Goal: Transaction & Acquisition: Obtain resource

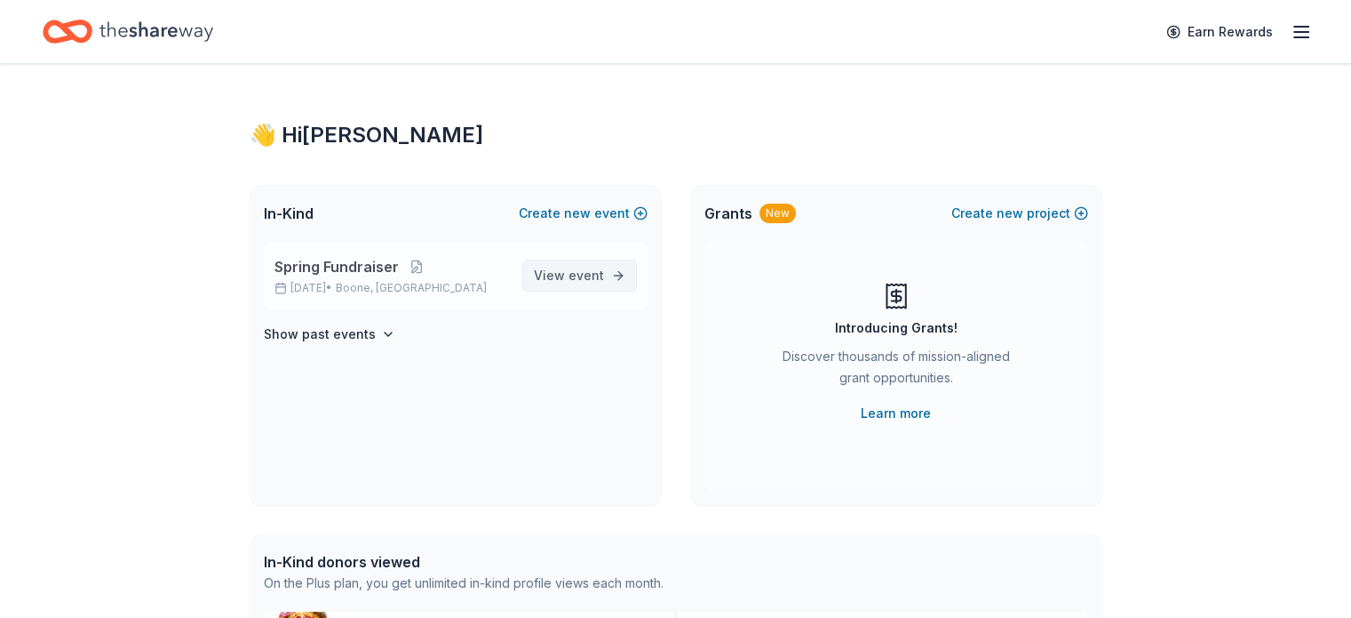
click at [534, 275] on link "View event" at bounding box center [579, 275] width 115 height 32
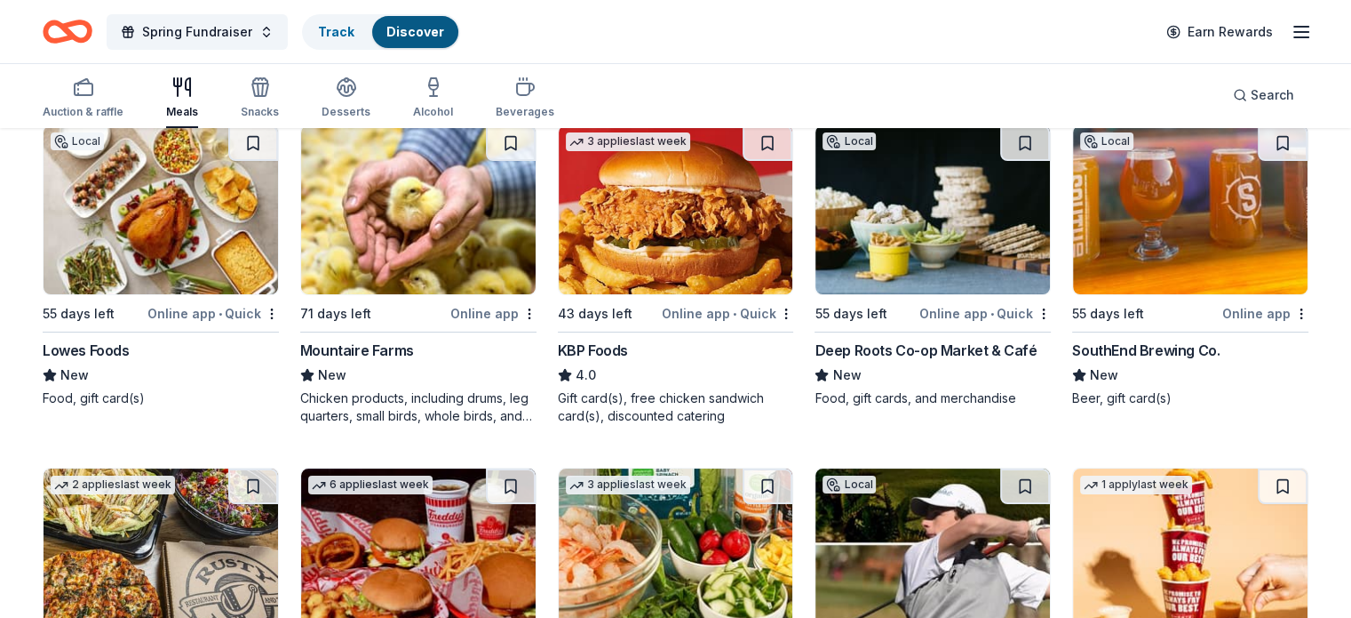
scroll to position [178, 0]
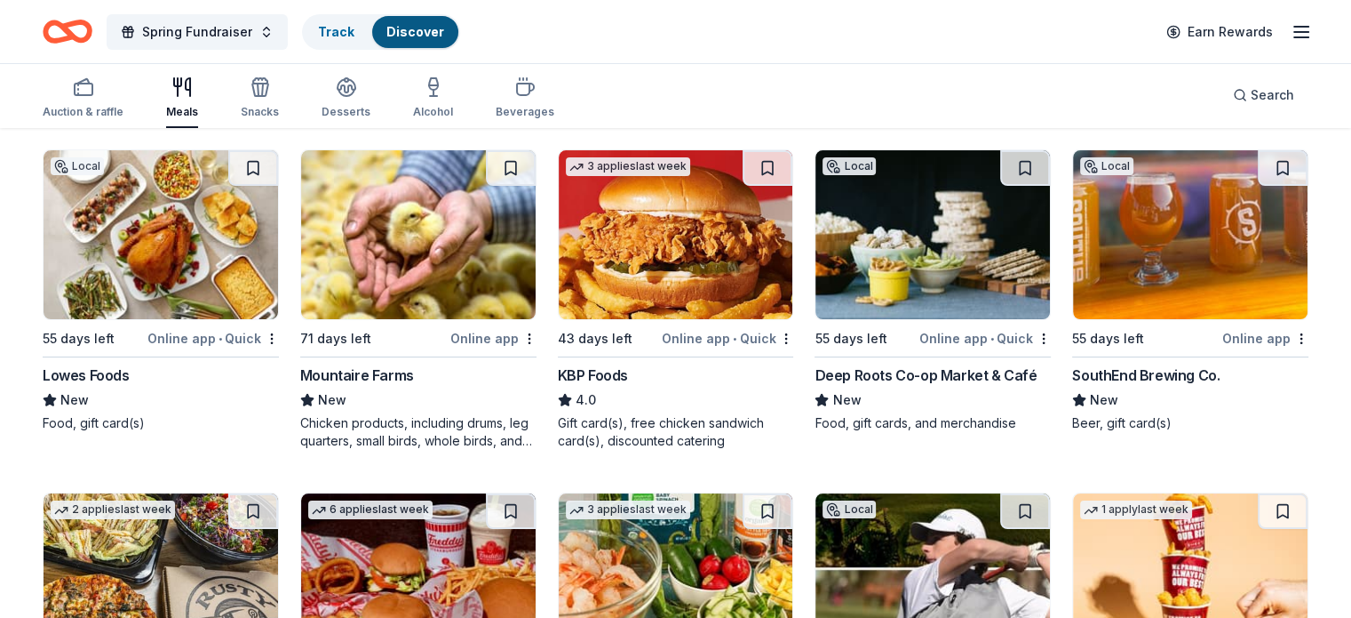
click at [412, 246] on img at bounding box center [418, 234] width 235 height 169
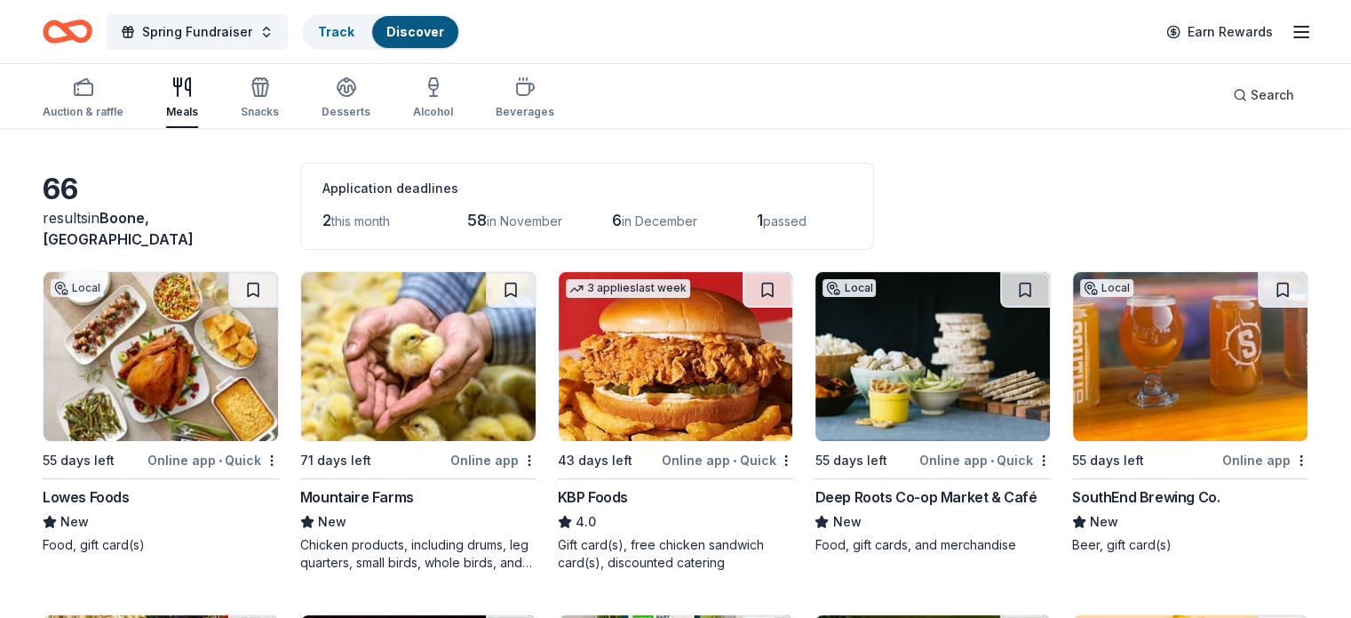
scroll to position [0, 0]
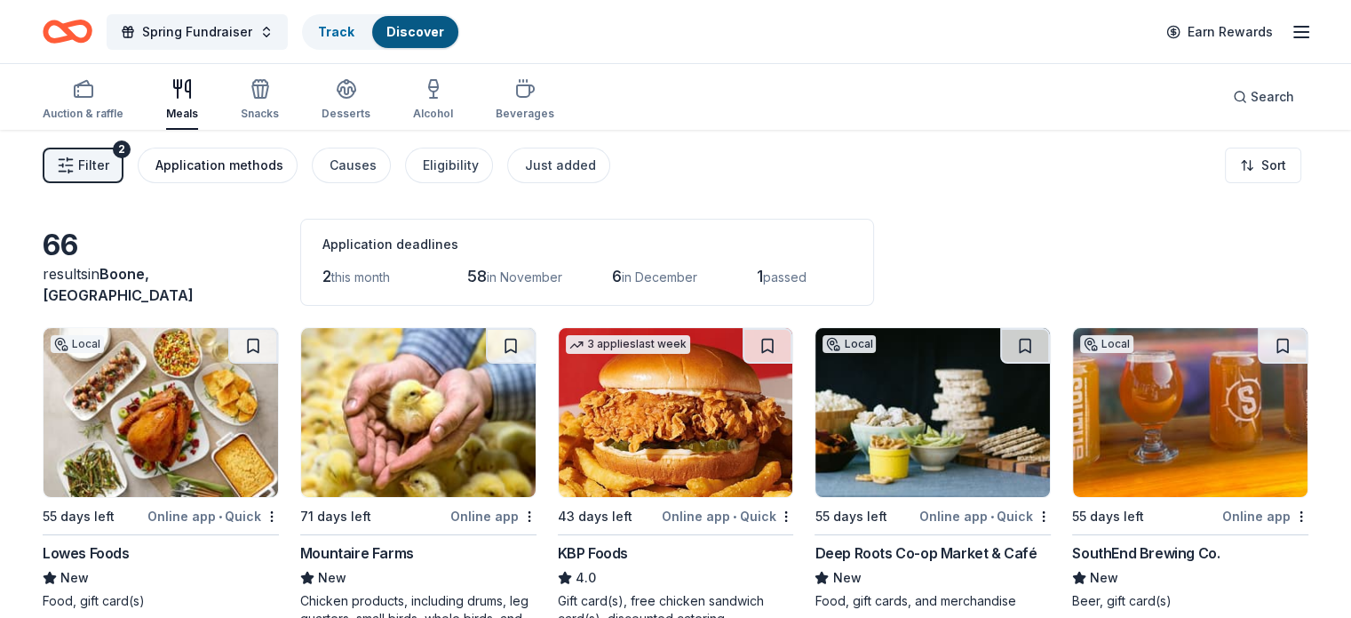
click at [231, 160] on div "Application methods" at bounding box center [219, 165] width 128 height 21
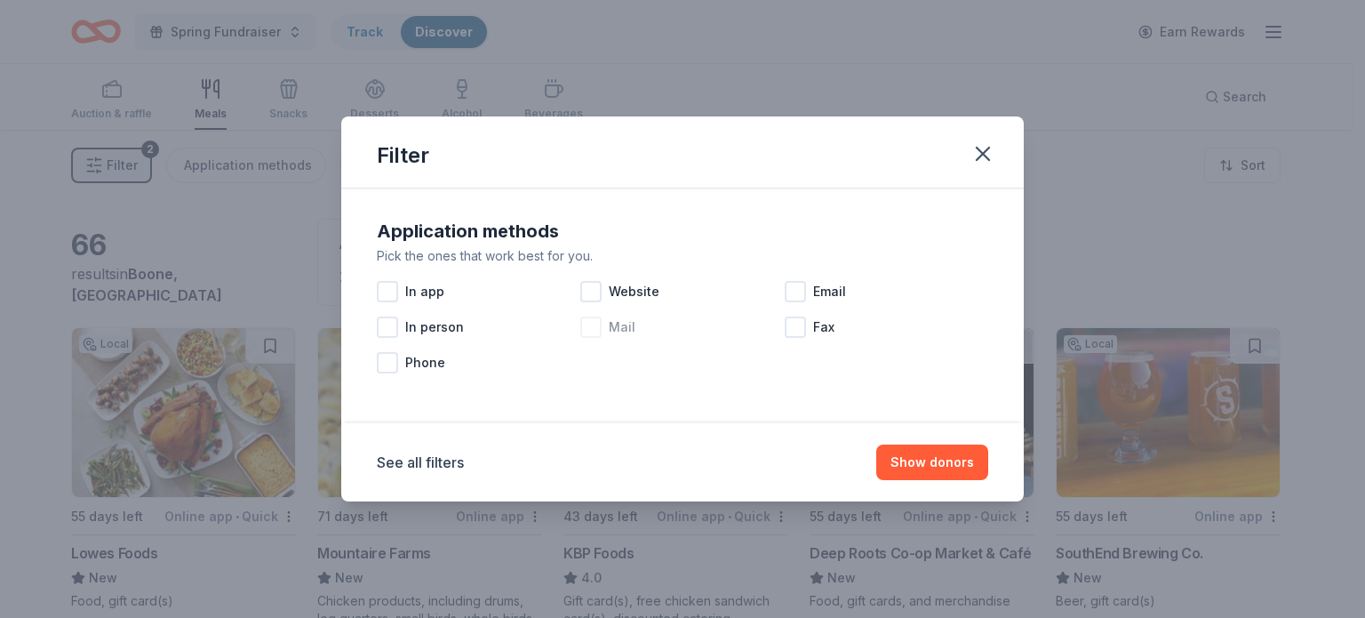
click at [586, 329] on div at bounding box center [590, 326] width 21 height 21
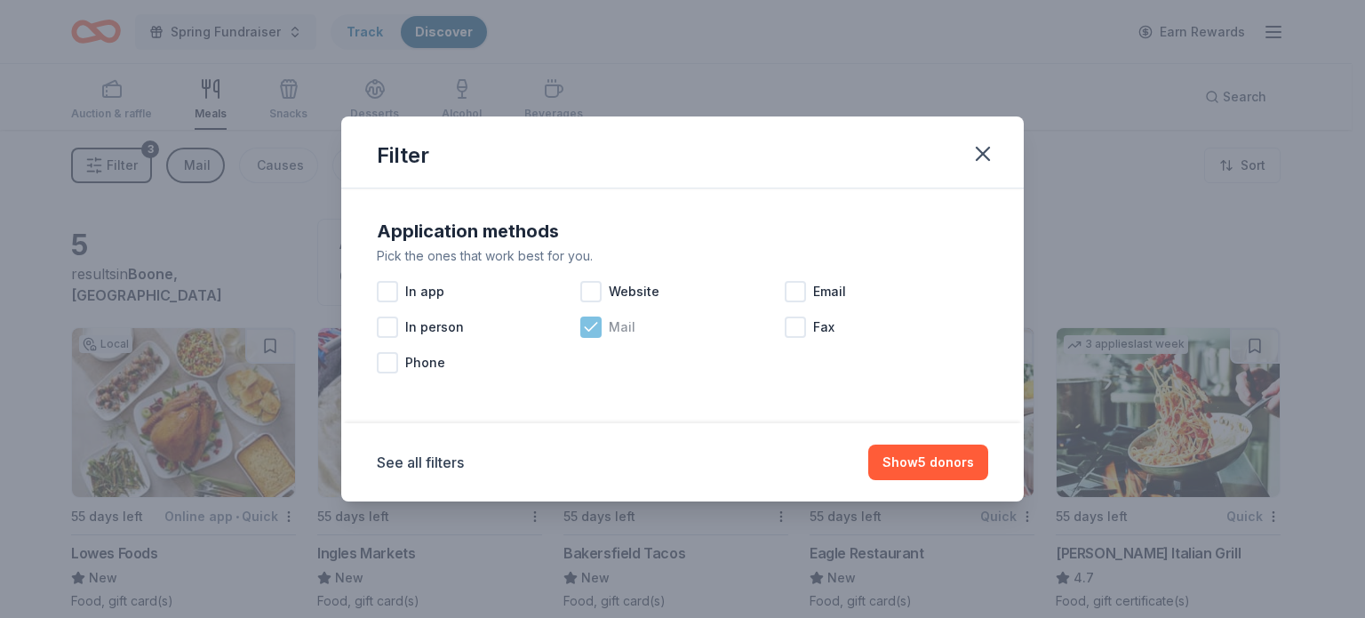
click at [586, 333] on icon at bounding box center [591, 327] width 18 height 18
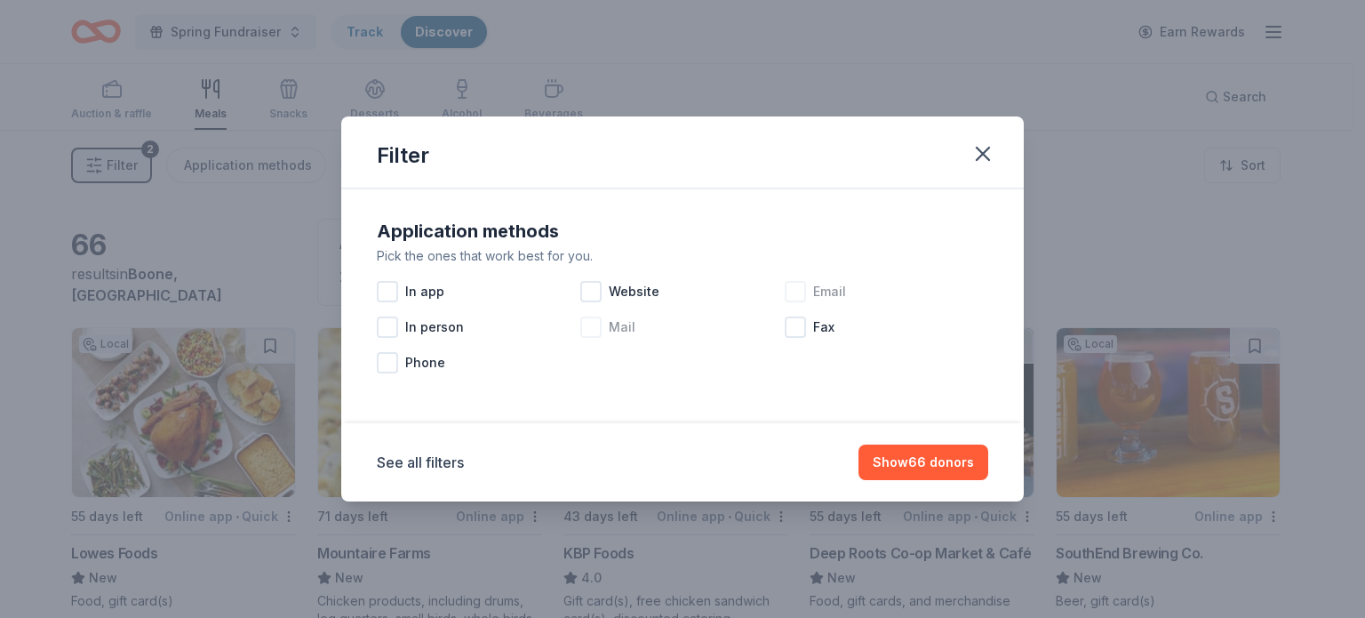
click at [796, 298] on div at bounding box center [795, 291] width 21 height 21
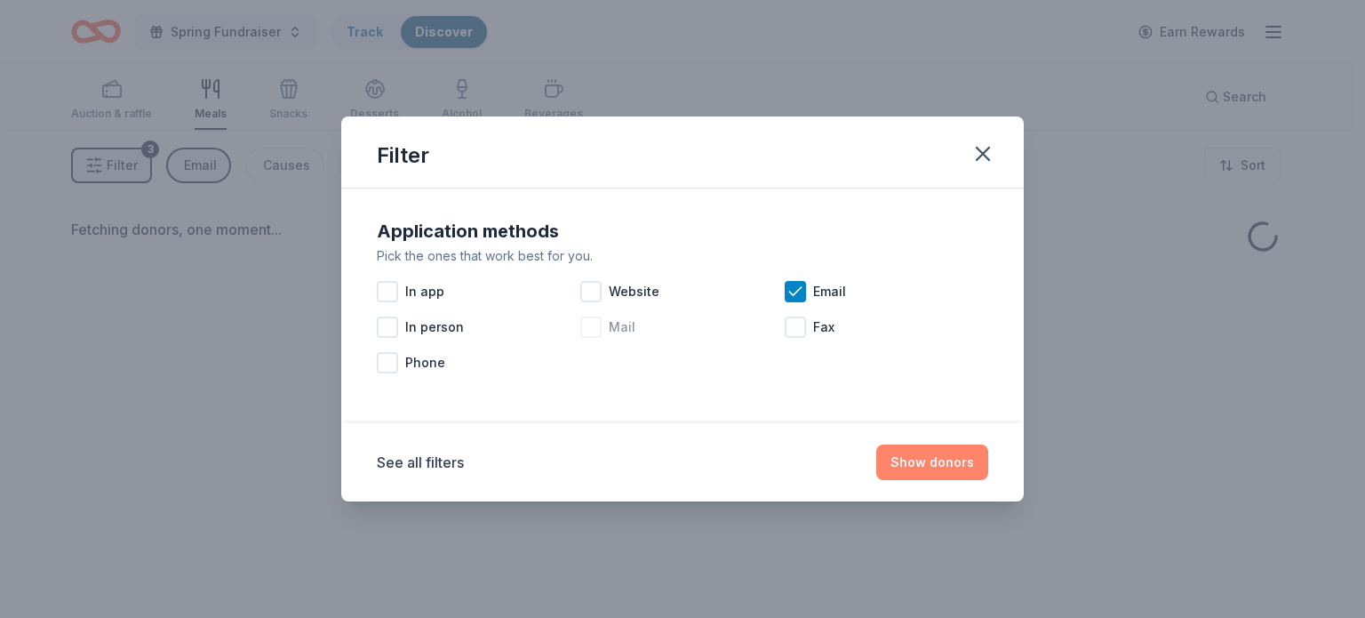
click at [897, 465] on button "Show donors" at bounding box center [932, 462] width 112 height 36
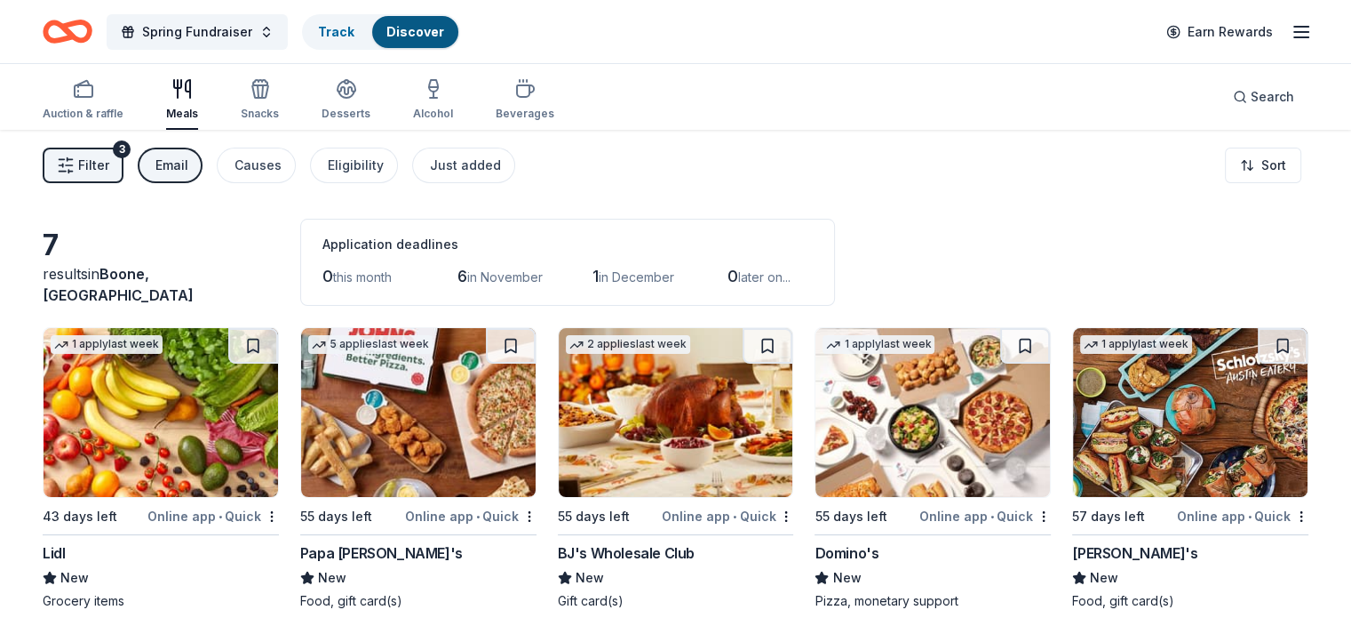
click at [635, 410] on img at bounding box center [676, 412] width 235 height 169
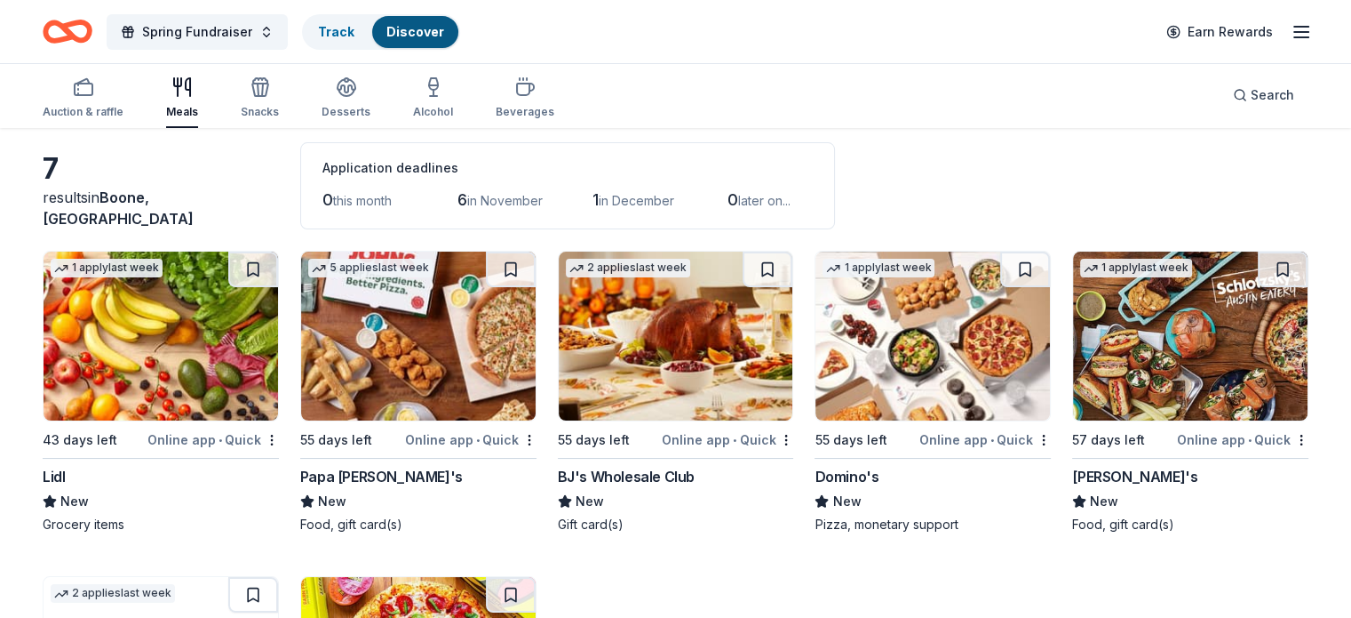
scroll to position [89, 0]
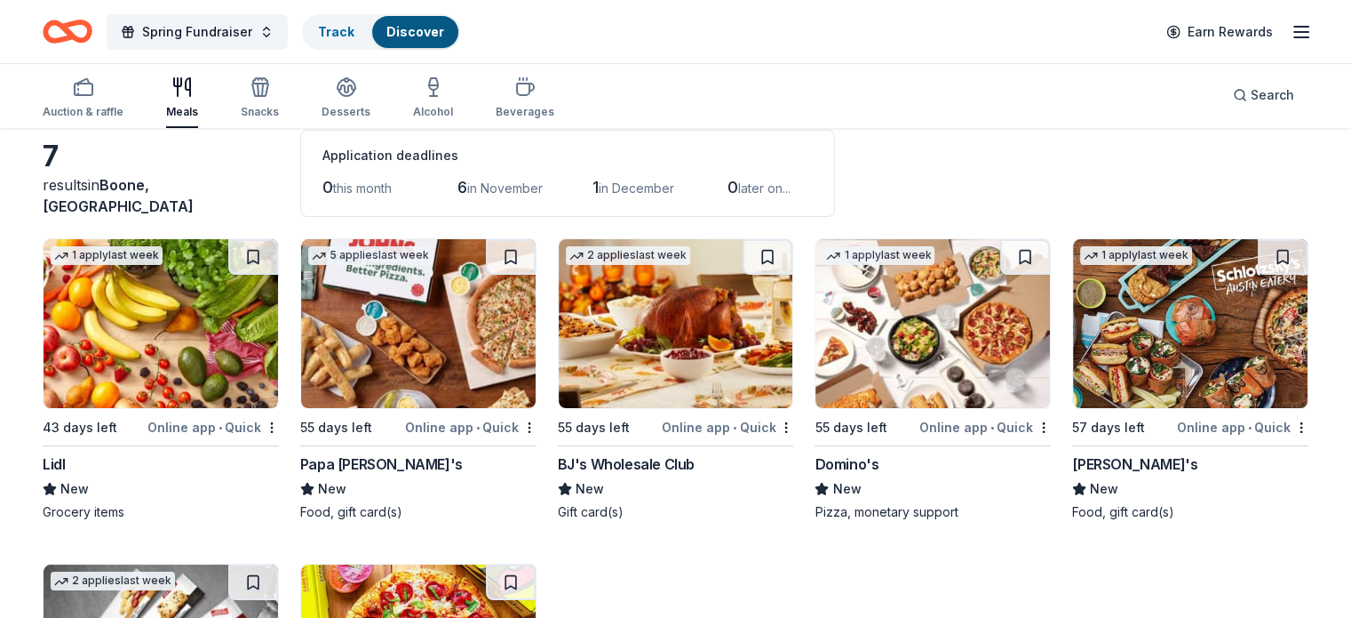
click at [936, 363] on img at bounding box center [933, 323] width 235 height 169
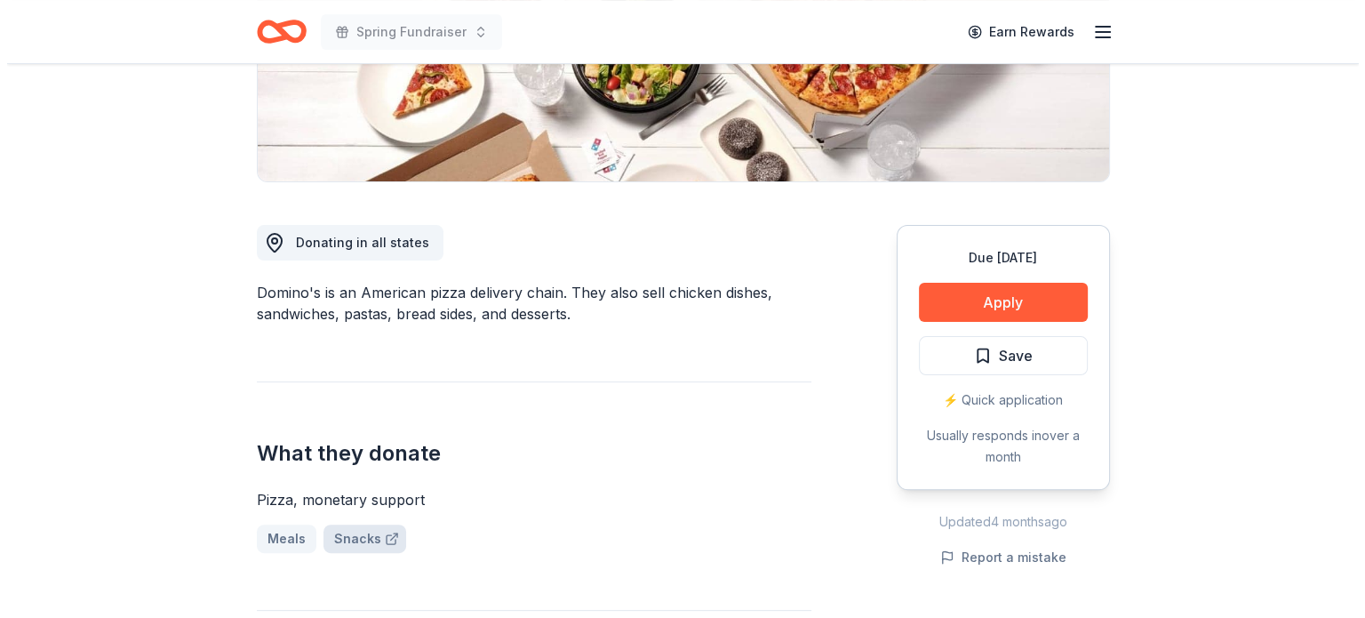
scroll to position [355, 0]
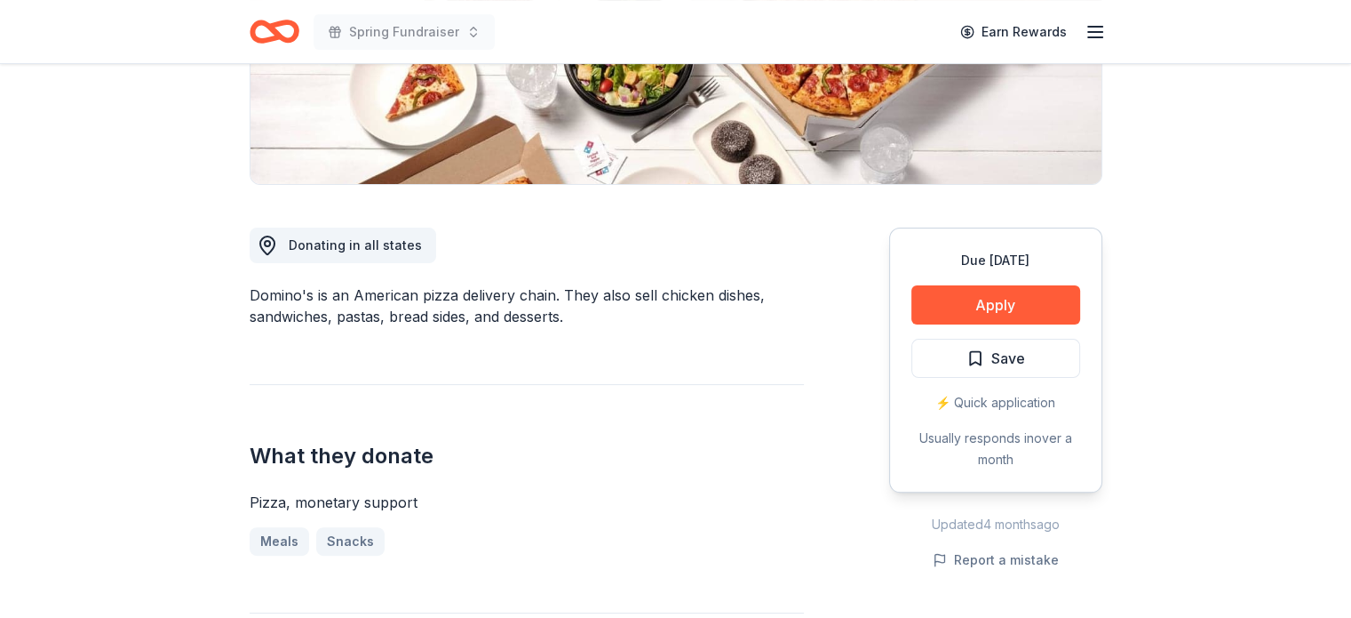
click at [967, 273] on div "Due in 55 days Apply Save ⚡️ Quick application Usually responds in over a month" at bounding box center [995, 359] width 213 height 265
click at [963, 286] on button "Apply" at bounding box center [996, 304] width 169 height 39
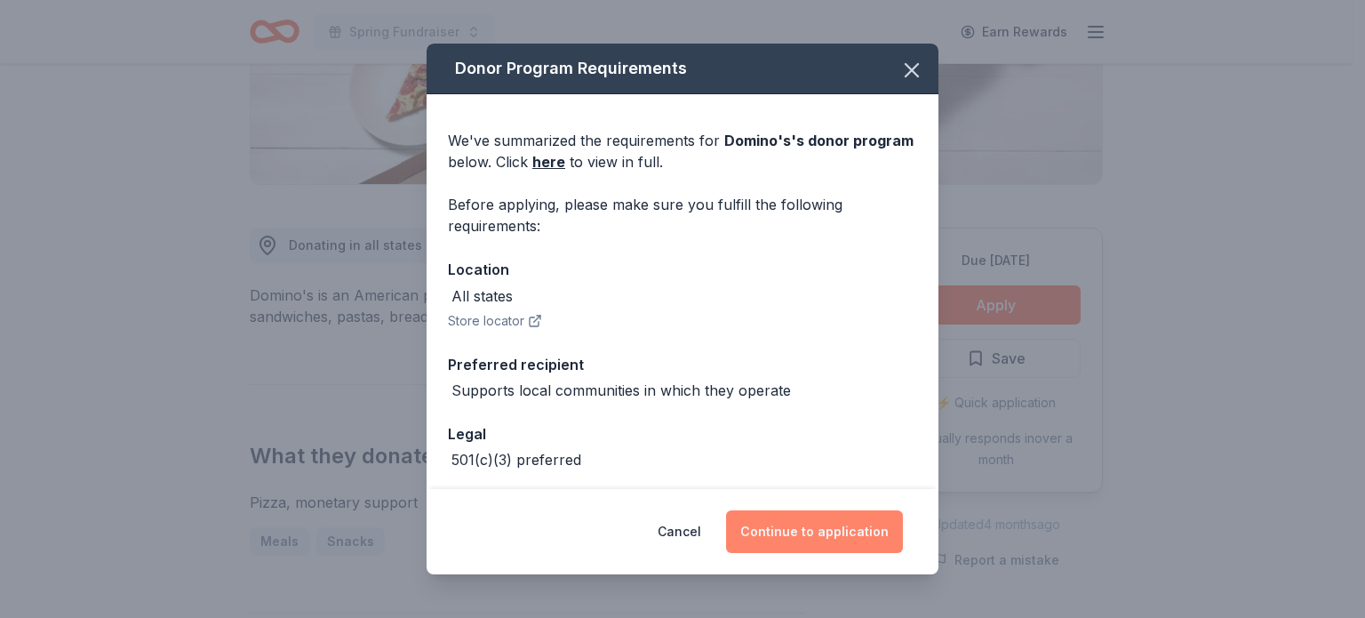
click at [780, 525] on button "Continue to application" at bounding box center [814, 531] width 177 height 43
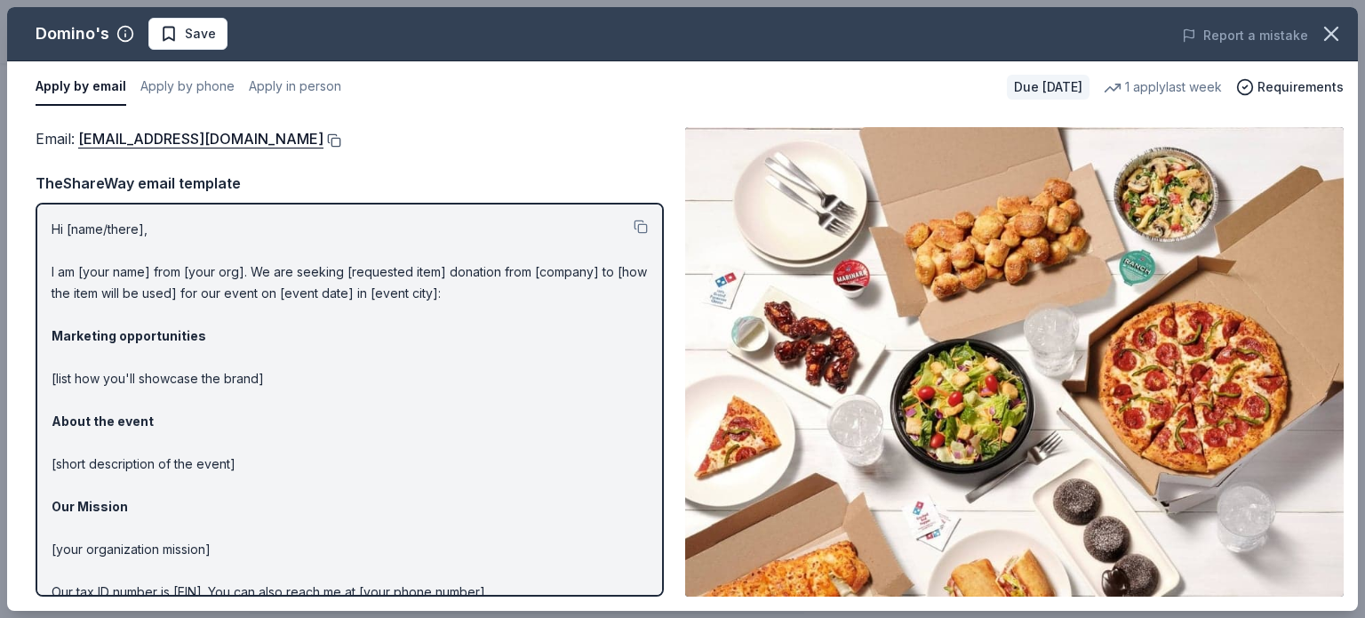
click at [323, 138] on button at bounding box center [332, 140] width 18 height 14
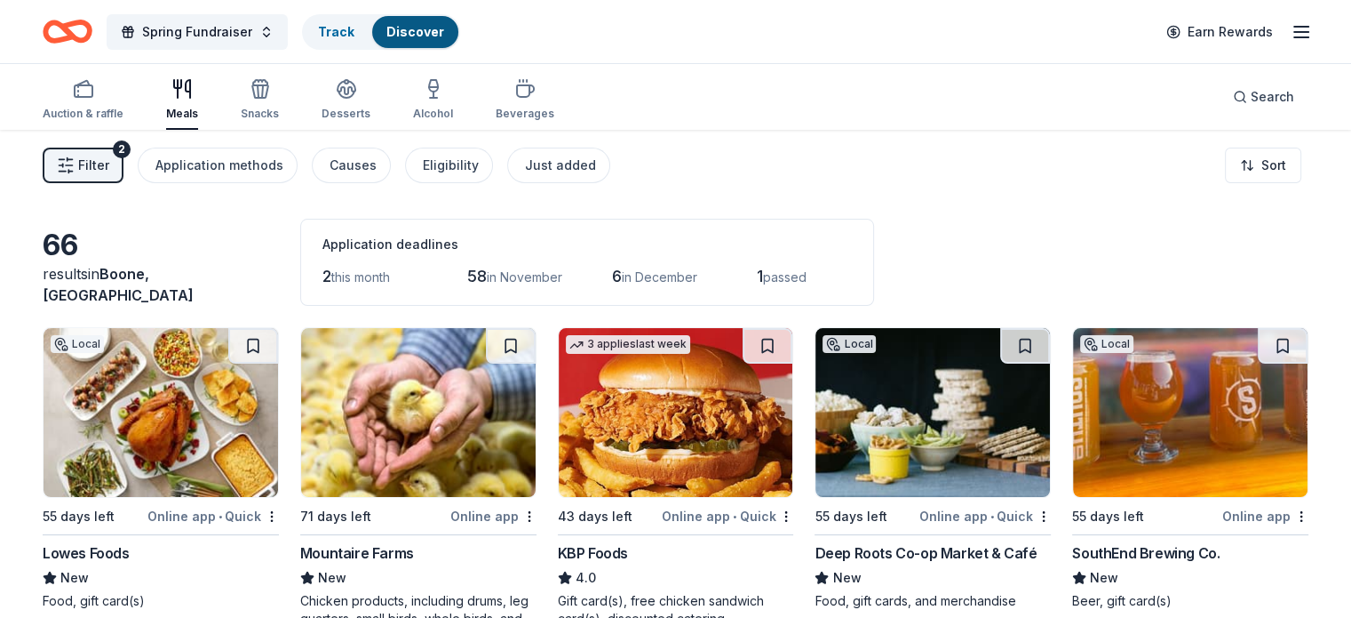
click at [106, 155] on button "Filter 2" at bounding box center [83, 165] width 81 height 36
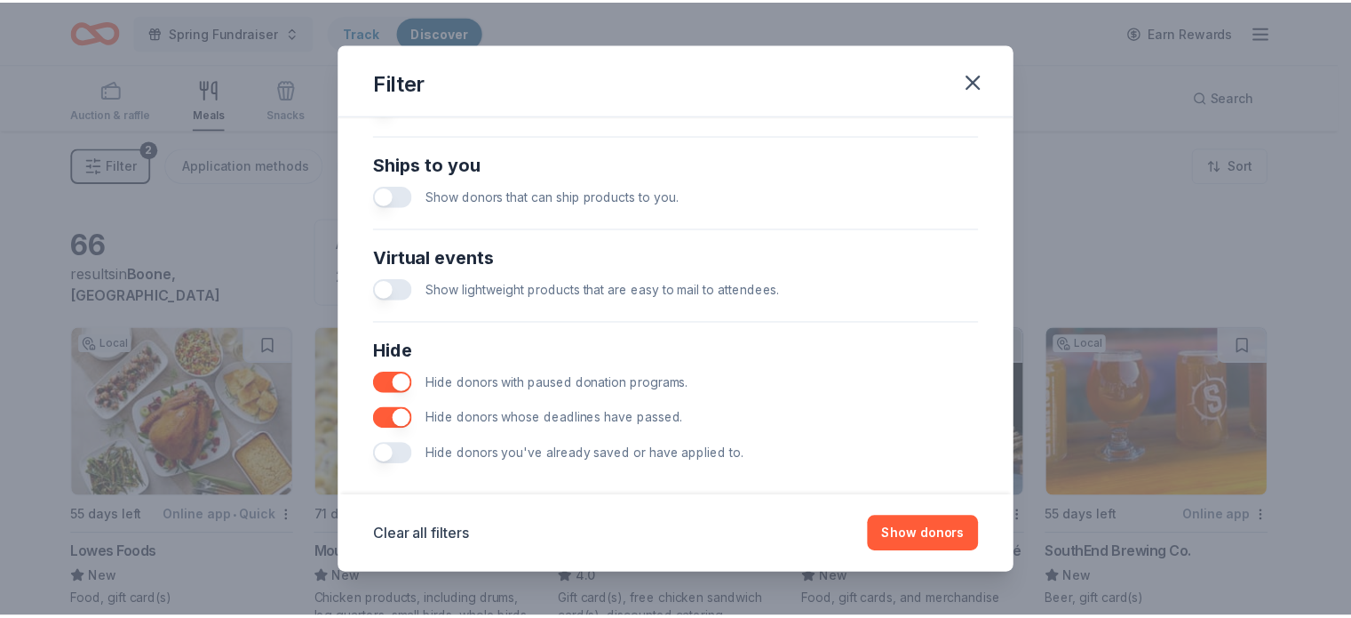
scroll to position [789, 0]
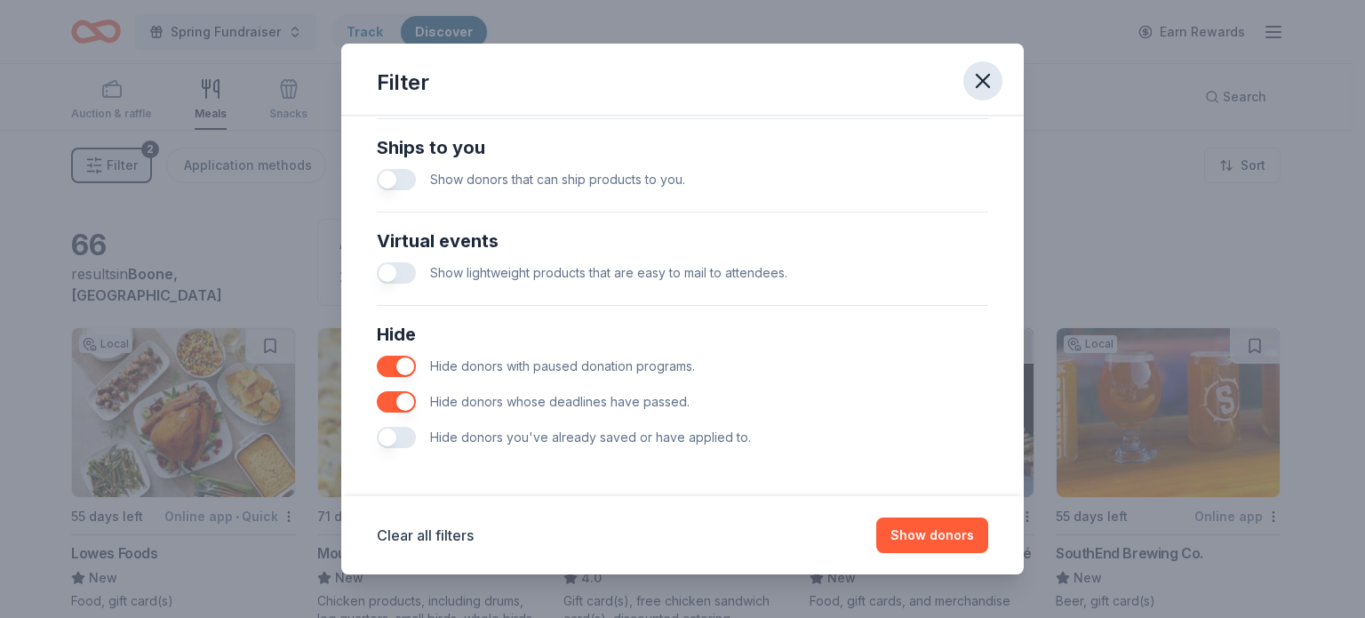
drag, startPoint x: 1004, startPoint y: 63, endPoint x: 984, endPoint y: 77, distance: 24.9
click at [987, 76] on div "Filter" at bounding box center [682, 80] width 682 height 72
click at [984, 79] on icon "button" at bounding box center [982, 81] width 12 height 12
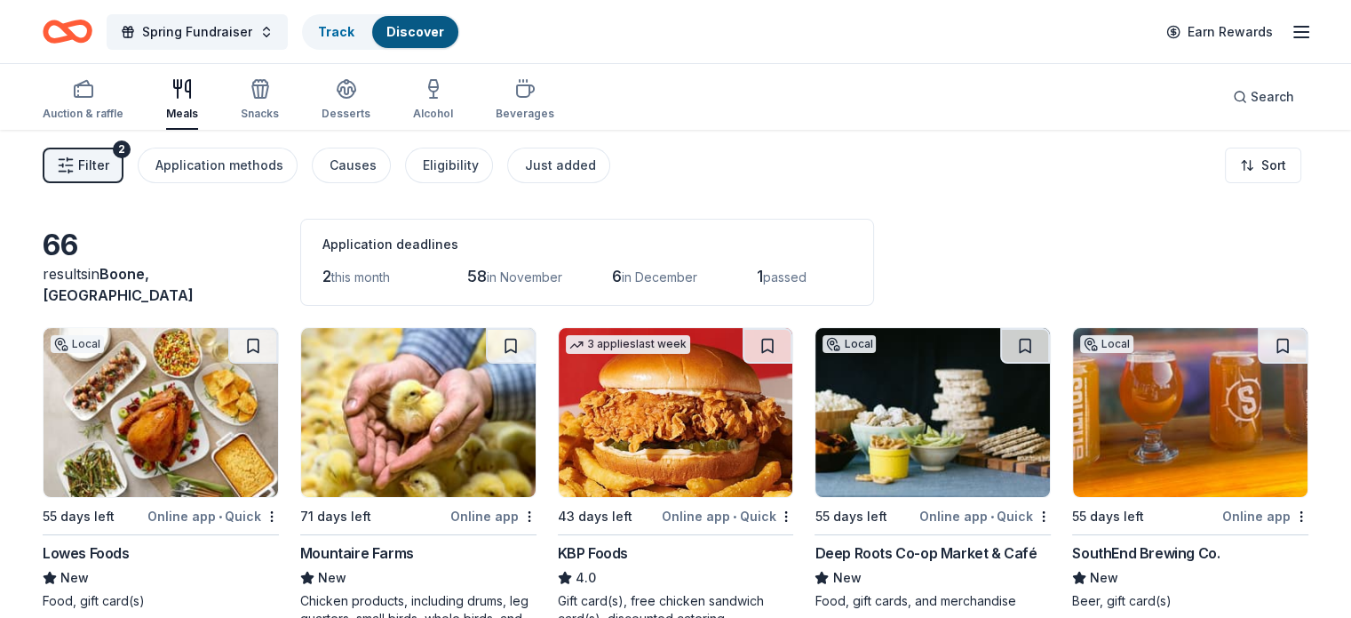
click at [235, 140] on div "Filter 2 Application methods Causes Eligibility Just added Sort" at bounding box center [675, 165] width 1351 height 71
click at [234, 155] on div "Application methods" at bounding box center [219, 165] width 128 height 21
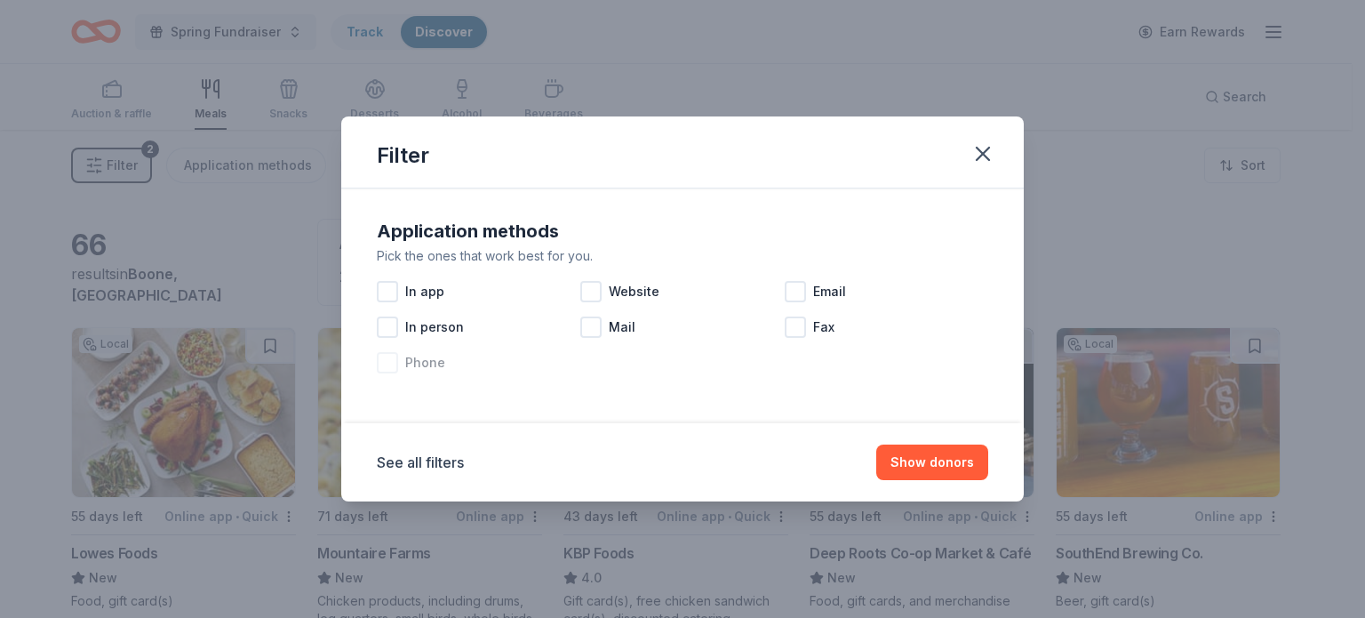
click at [383, 369] on div at bounding box center [387, 362] width 21 height 21
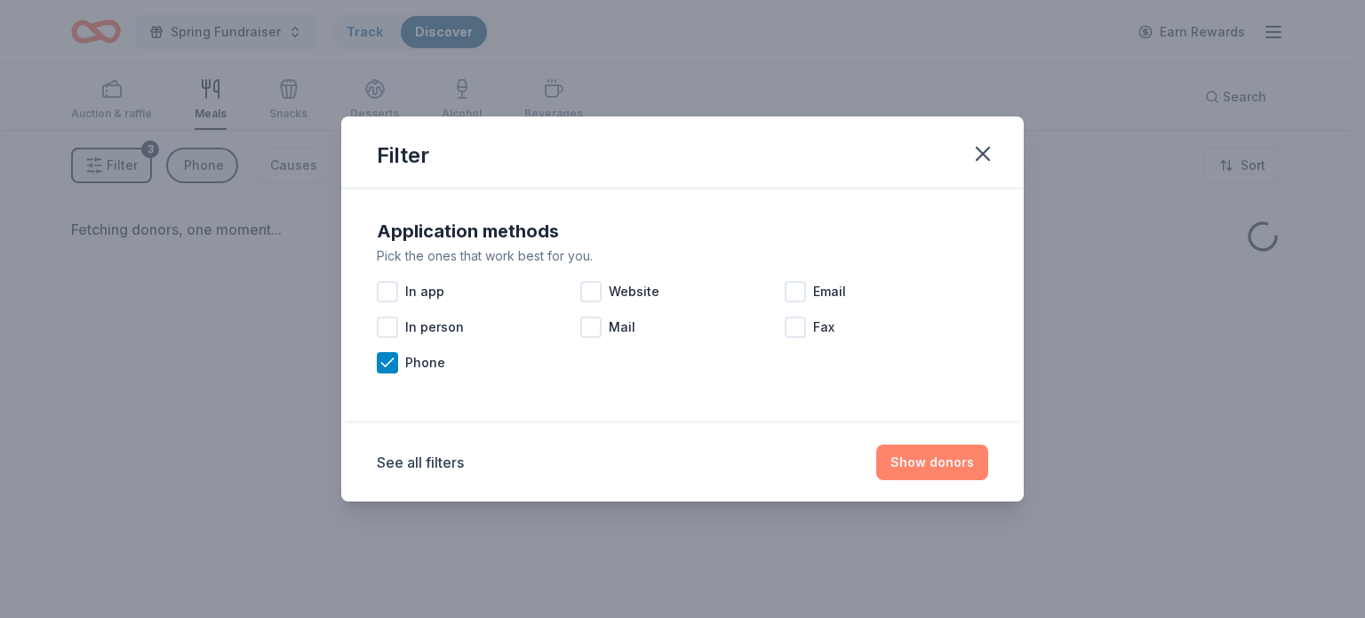
click at [967, 466] on button "Show donors" at bounding box center [932, 462] width 112 height 36
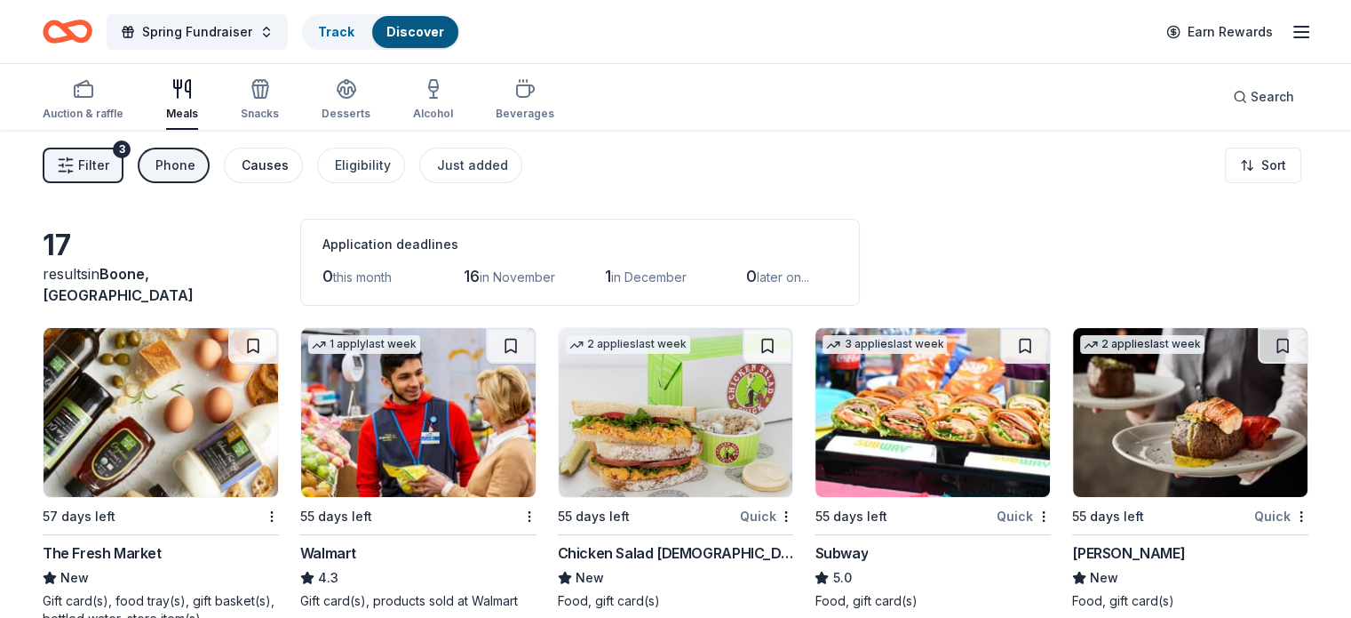
click at [254, 163] on button "Causes" at bounding box center [263, 165] width 79 height 36
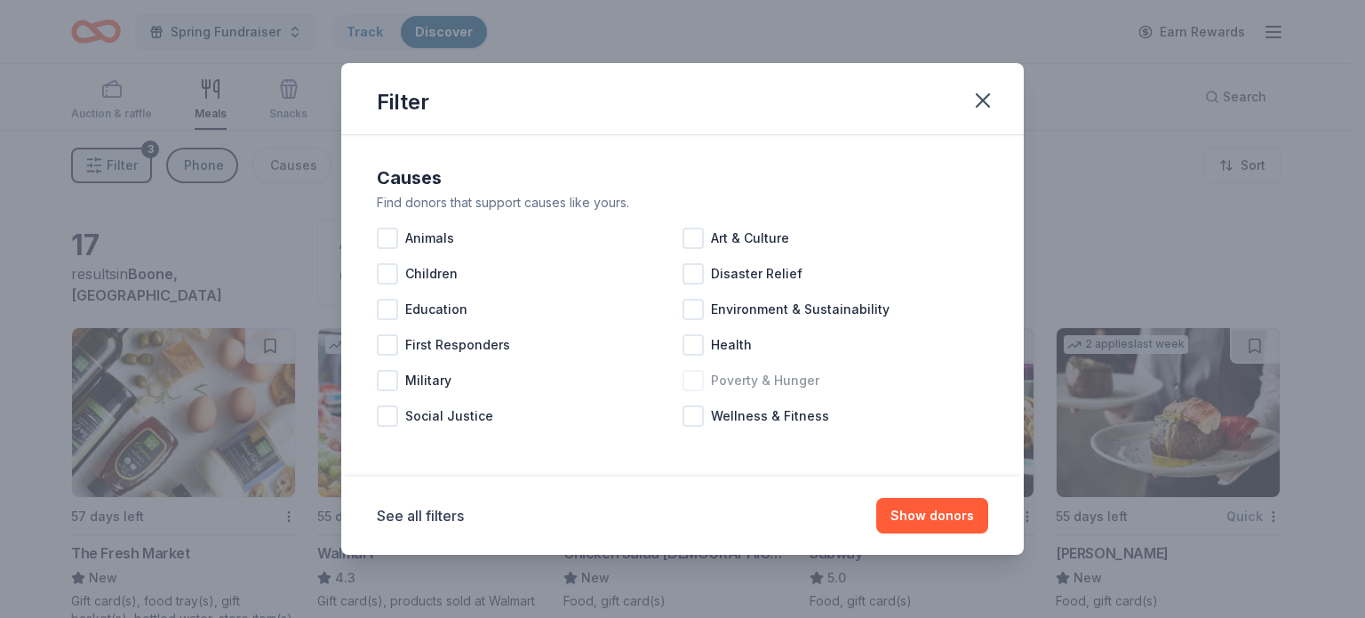
click at [700, 394] on div "Poverty & Hunger" at bounding box center [835, 381] width 306 height 36
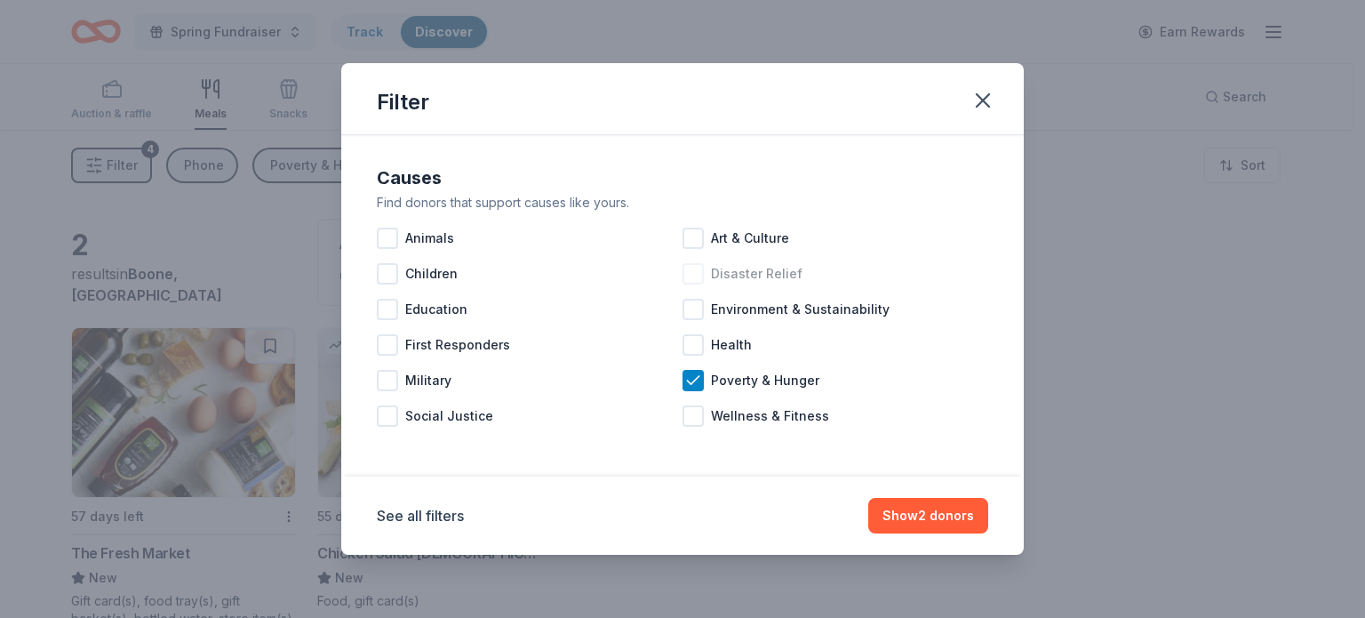
click at [698, 261] on div "Disaster Relief" at bounding box center [835, 274] width 306 height 36
click at [402, 286] on div "Children" at bounding box center [530, 274] width 306 height 36
click at [945, 519] on button "Show 2 donors" at bounding box center [928, 516] width 120 height 36
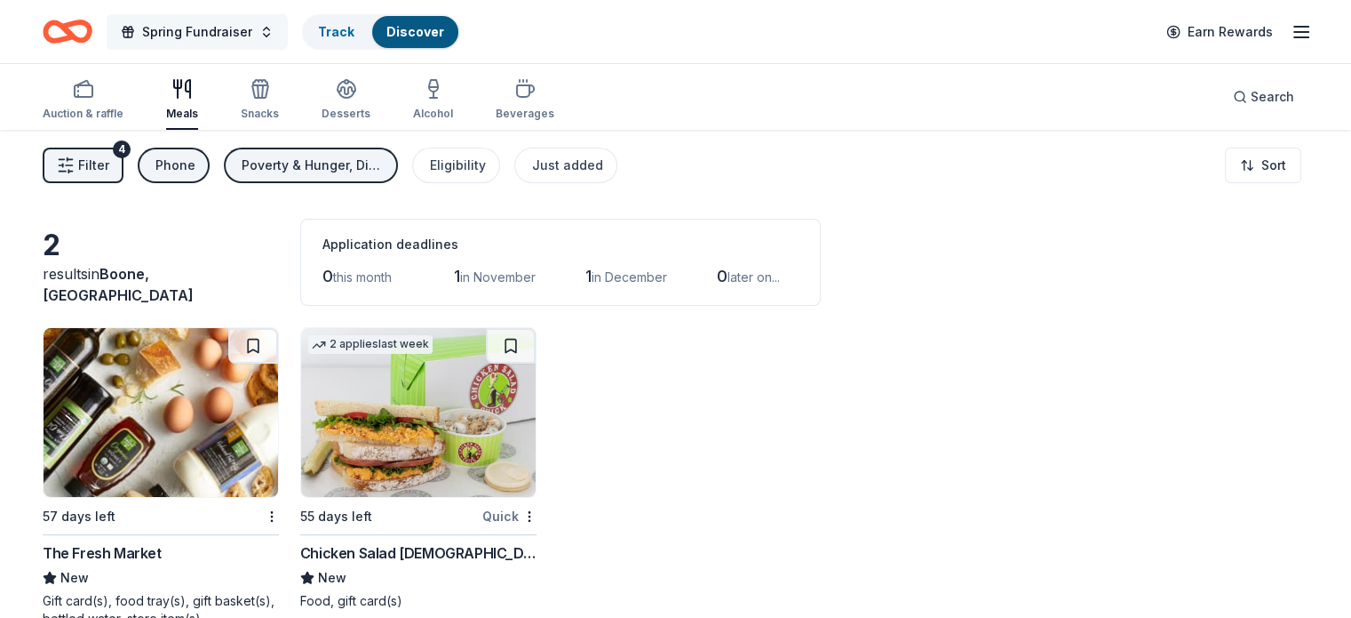
click at [219, 28] on span "Spring Fundraiser" at bounding box center [197, 31] width 110 height 21
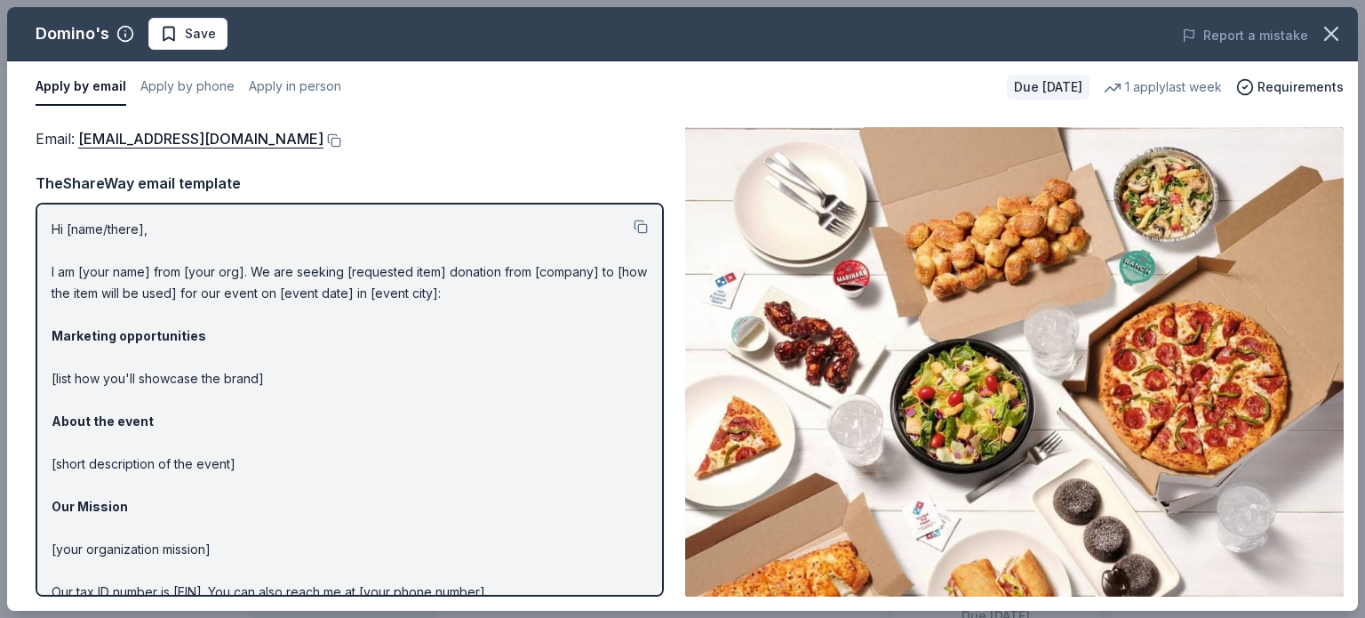
scroll to position [178, 0]
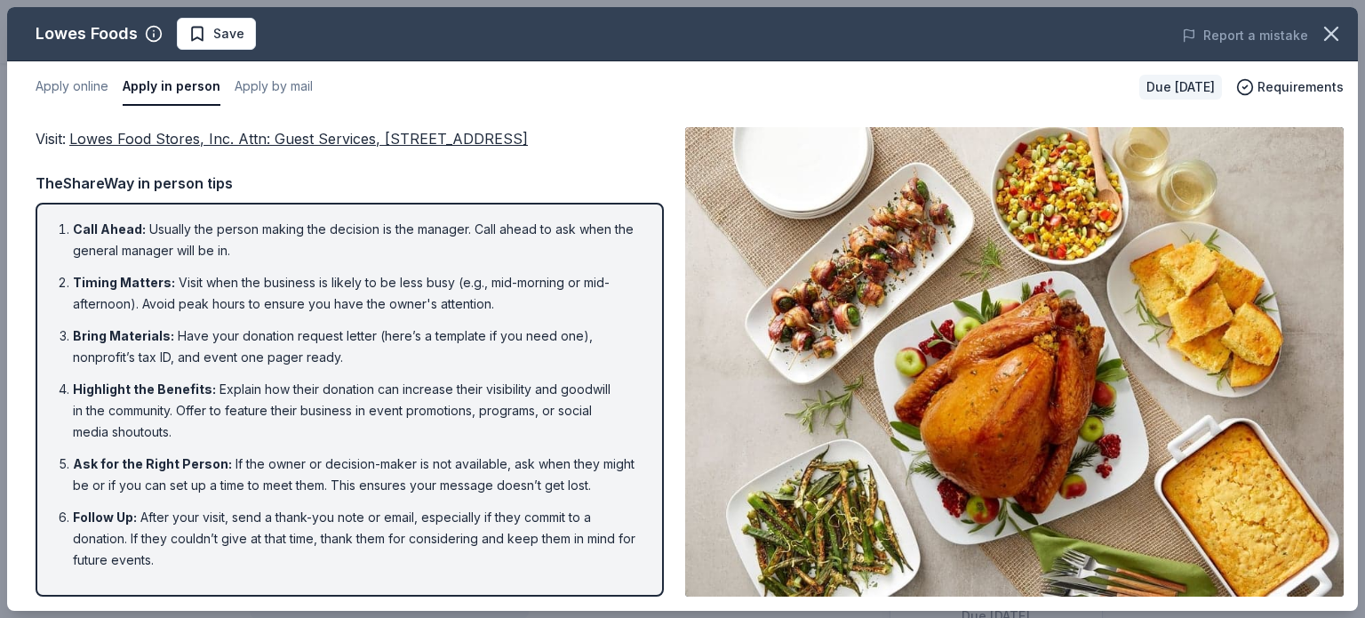
scroll to position [267, 0]
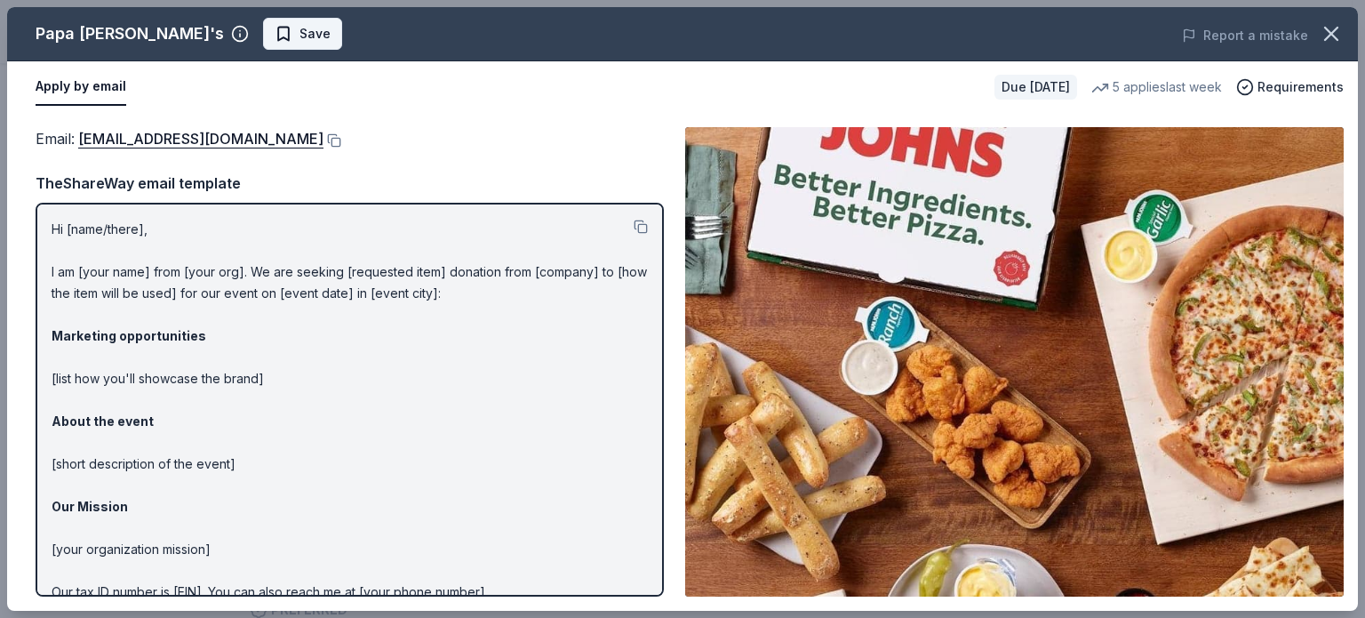
scroll to position [84, 0]
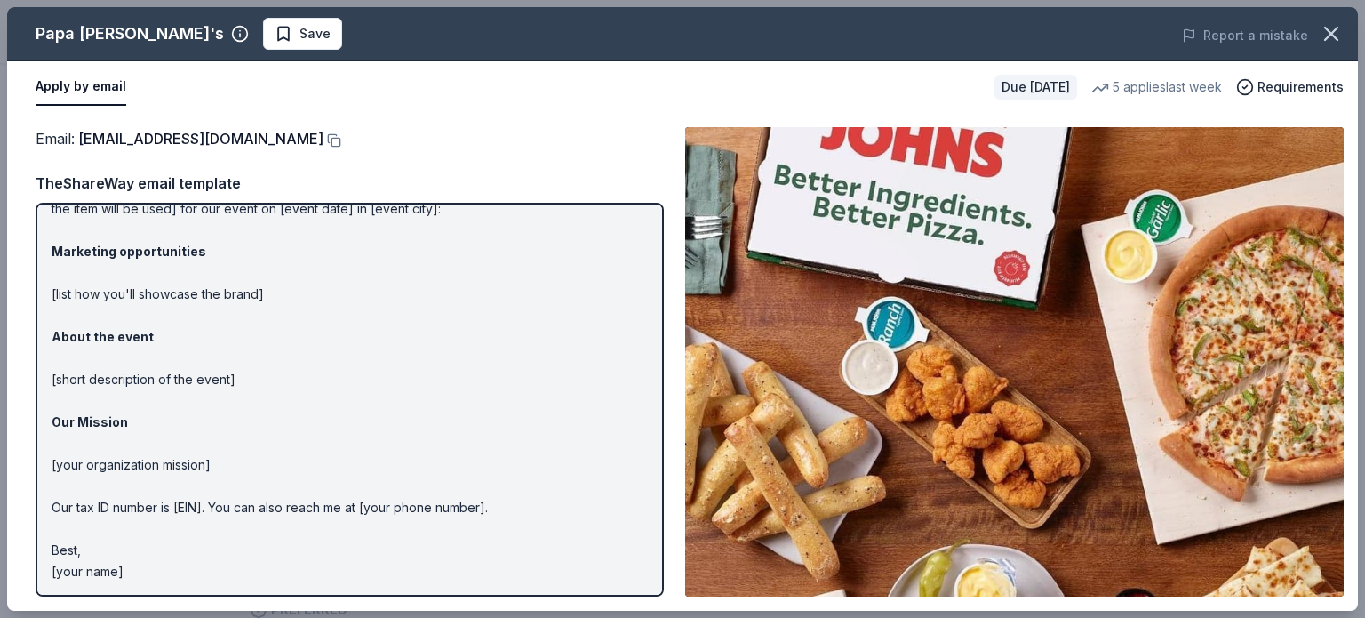
drag, startPoint x: 259, startPoint y: -96, endPoint x: 267, endPoint y: -108, distance: 13.6
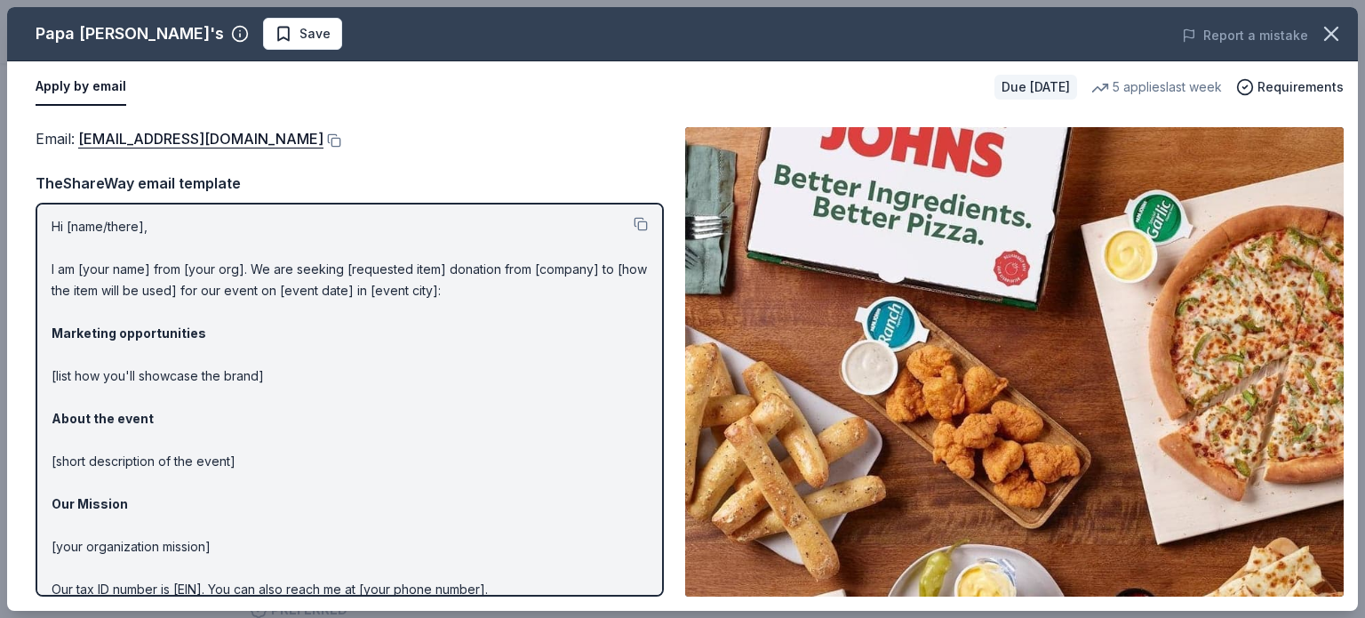
scroll to position [0, 0]
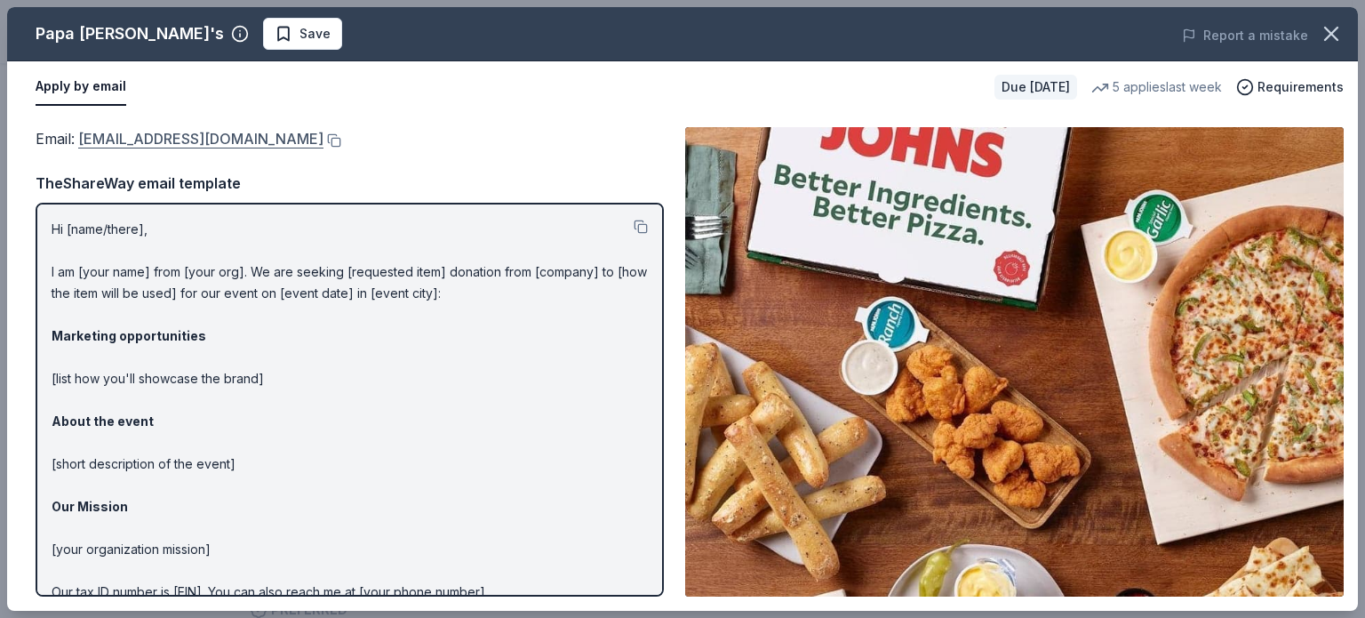
click at [151, 142] on link "foundation@papajohns.com" at bounding box center [200, 138] width 245 height 23
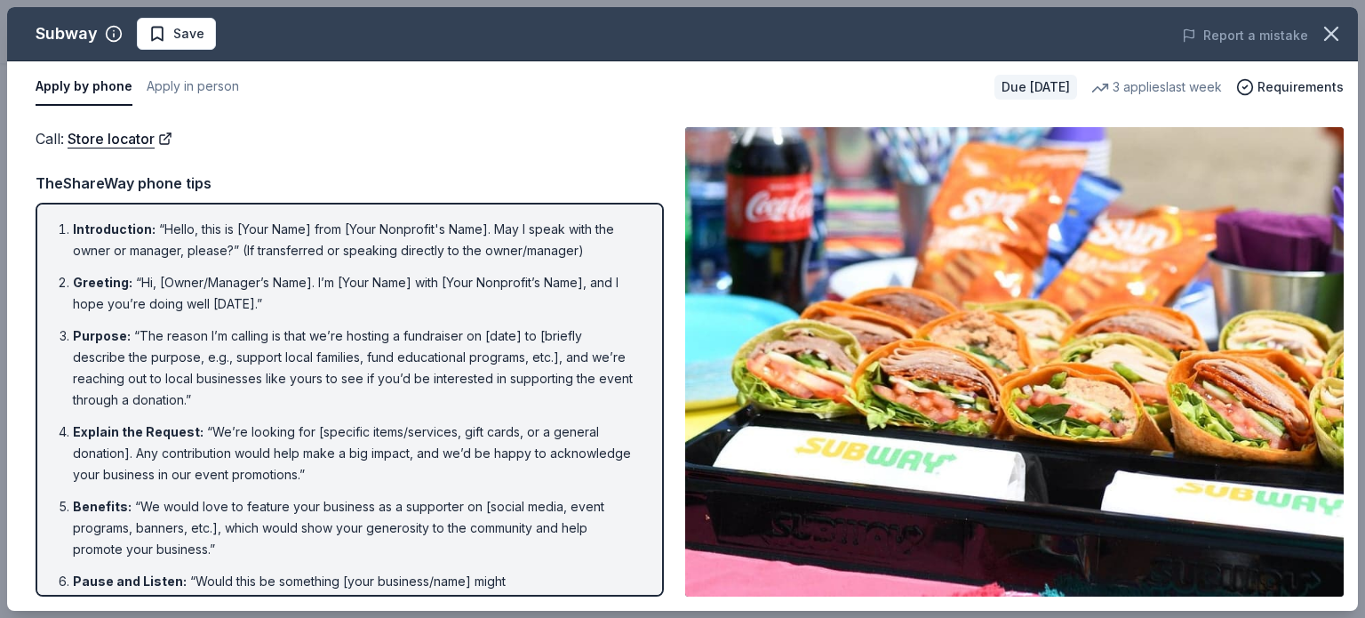
scroll to position [230, 0]
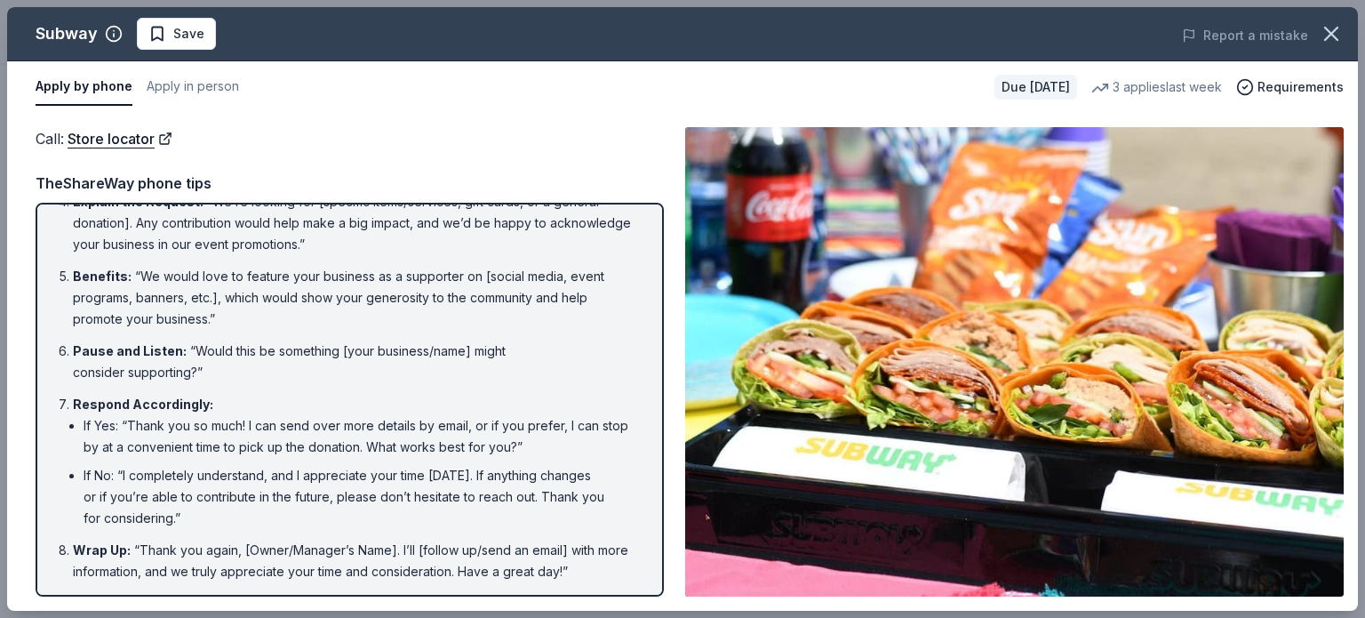
click at [225, 591] on div "Call : Store locator Call : Store locator TheShareWay phone tips Introduction :…" at bounding box center [682, 362] width 1351 height 498
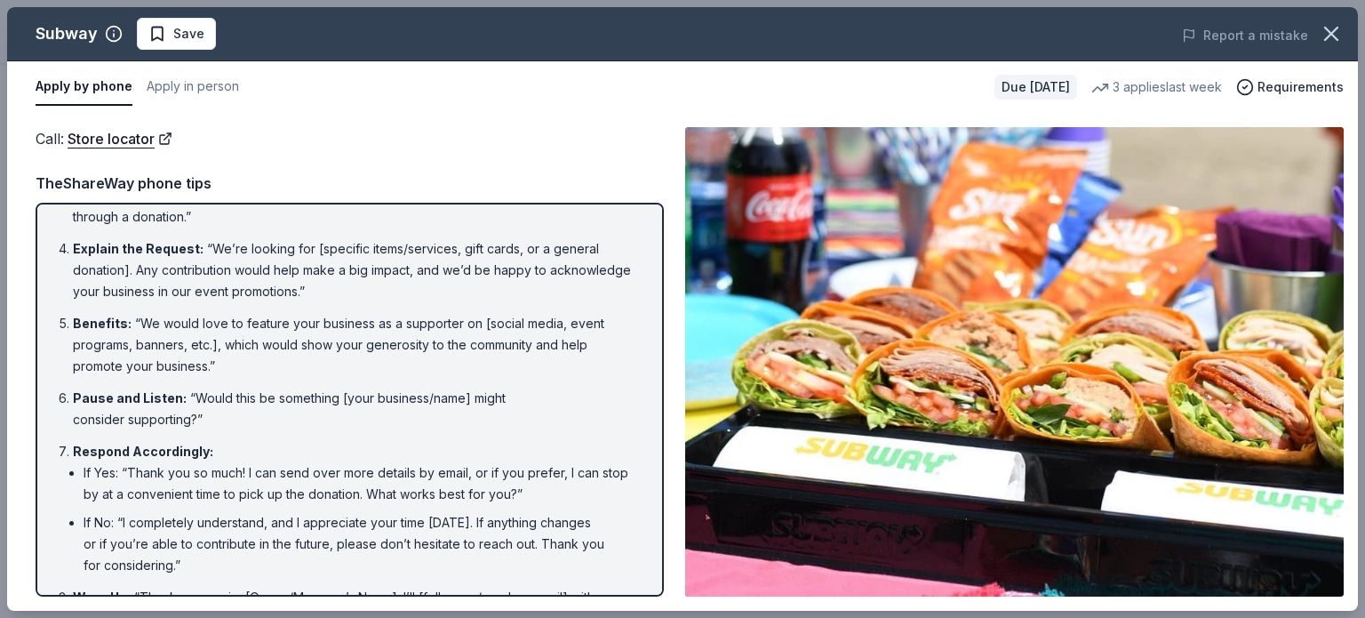
scroll to position [0, 0]
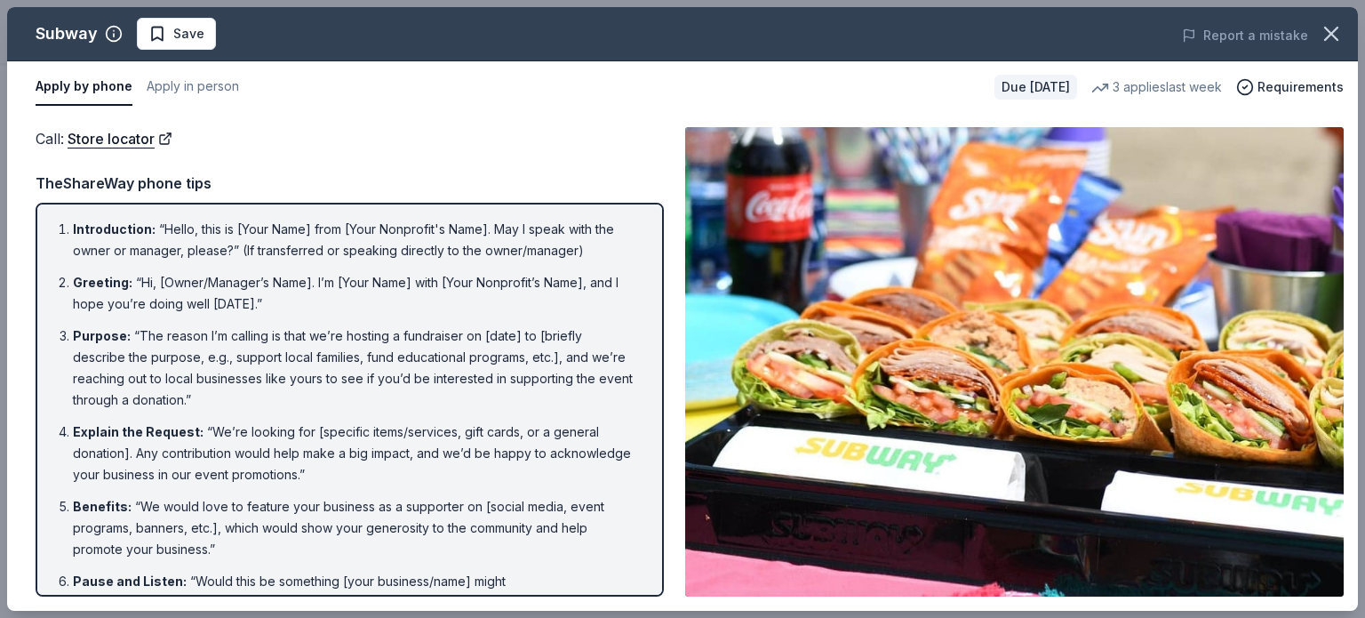
click at [95, 407] on li "Purpose : “The reason I’m calling is that we’re hosting a fundraiser on [date] …" at bounding box center [355, 367] width 564 height 85
